Goal: Find contact information: Find contact information

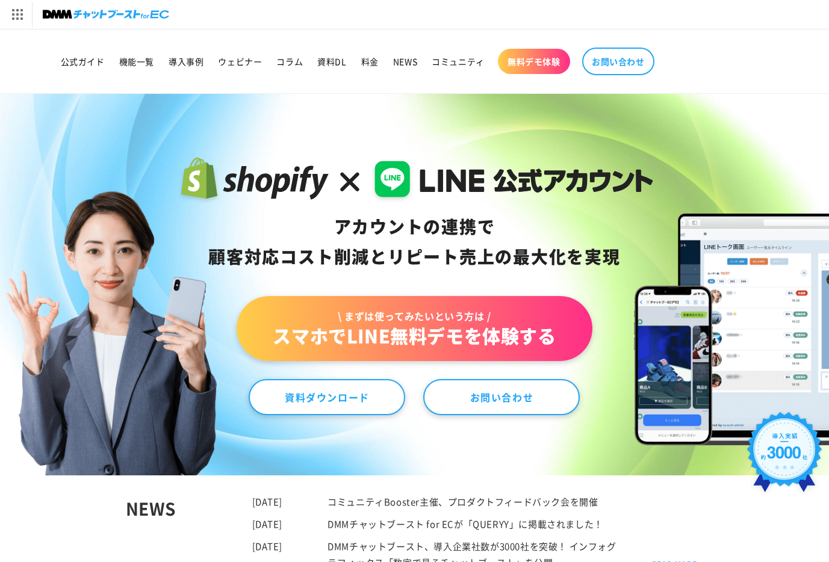
click at [58, 13] on img at bounding box center [106, 14] width 126 height 17
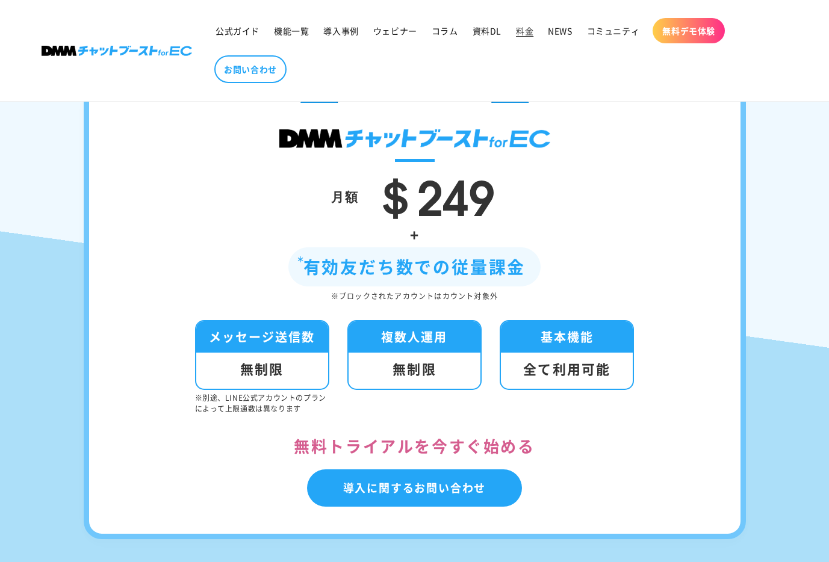
scroll to position [336, 0]
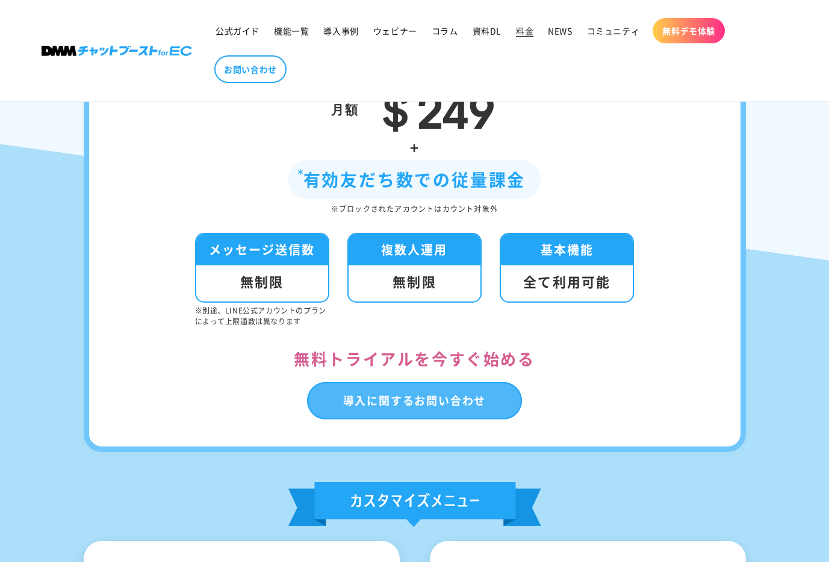
click at [460, 395] on link "導入に関するお問い合わせ" at bounding box center [414, 400] width 215 height 37
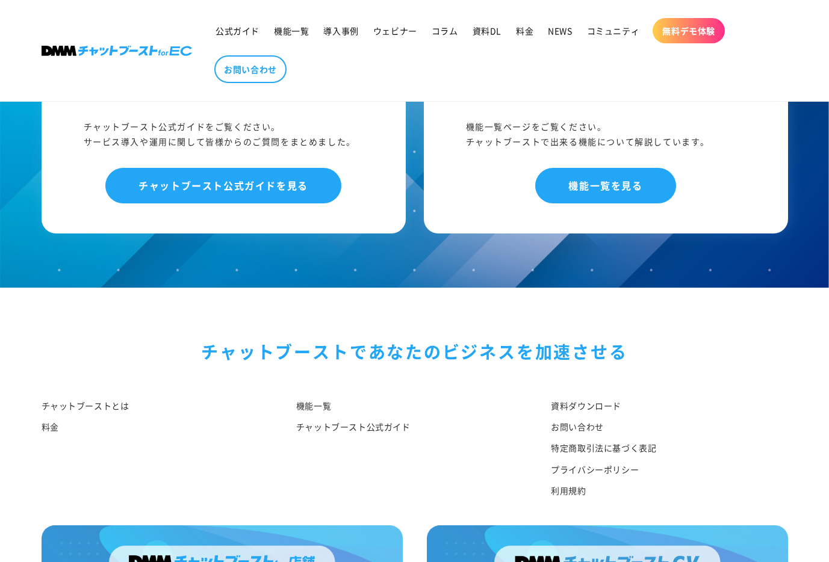
scroll to position [808, 0]
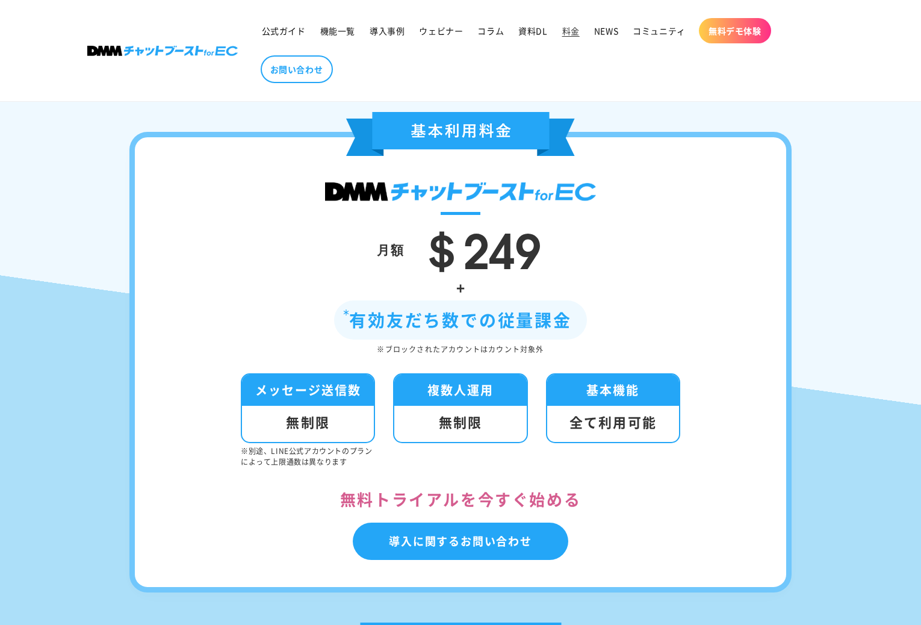
scroll to position [193, 0]
